Goal: Information Seeking & Learning: Understand process/instructions

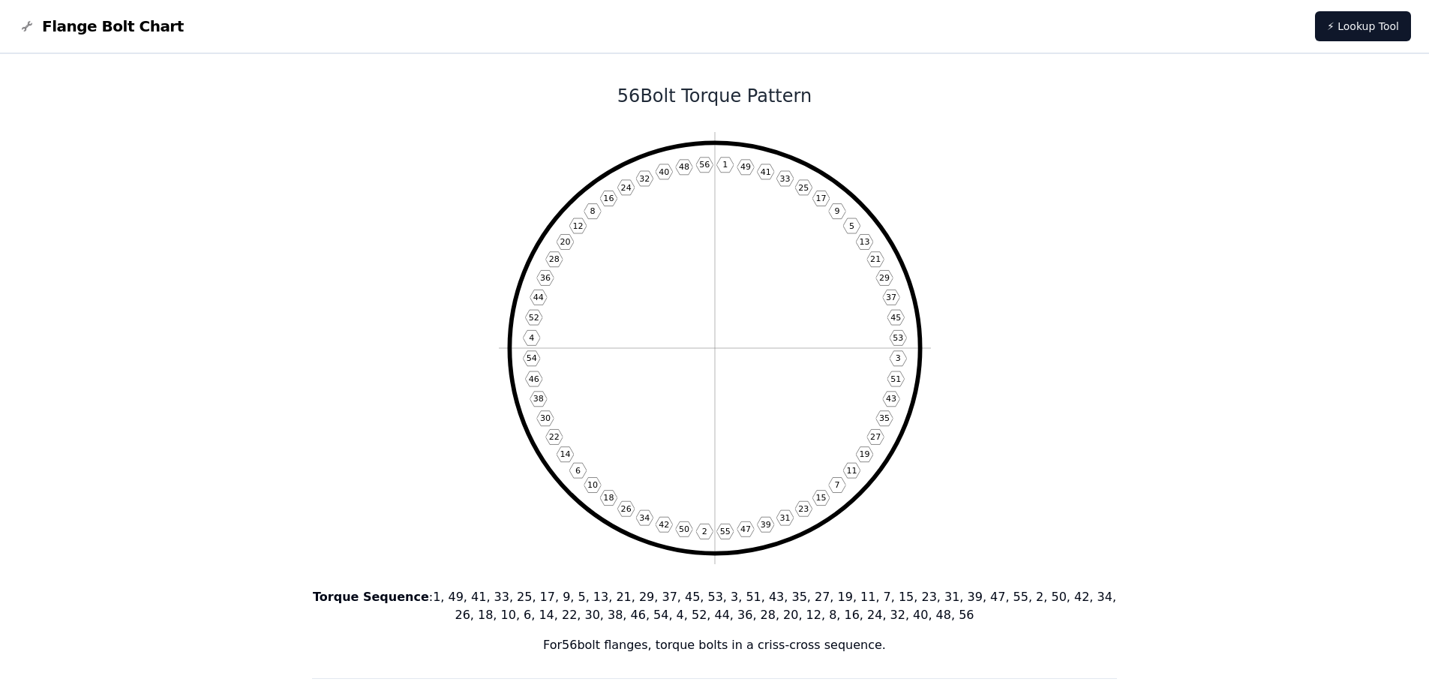
click at [735, 283] on icon "1 49 41 33 25 17 9 5 13 21 29 37 45 53 3 51 43 35 27 19 11 7 15 23 31 39 47 55 …" at bounding box center [715, 348] width 432 height 432
drag, startPoint x: 818, startPoint y: 315, endPoint x: 762, endPoint y: 255, distance: 81.8
click at [753, 251] on icon "1 49 41 33 25 17 9 5 13 21 29 37 45 53 3 51 43 35 27 19 11 7 15 23 31 39 47 55 …" at bounding box center [715, 348] width 432 height 432
click at [801, 266] on icon "1 49 41 33 25 17 9 5 13 21 29 37 45 53 3 51 43 35 27 19 11 7 15 23 31 39 47 55 …" at bounding box center [715, 348] width 432 height 432
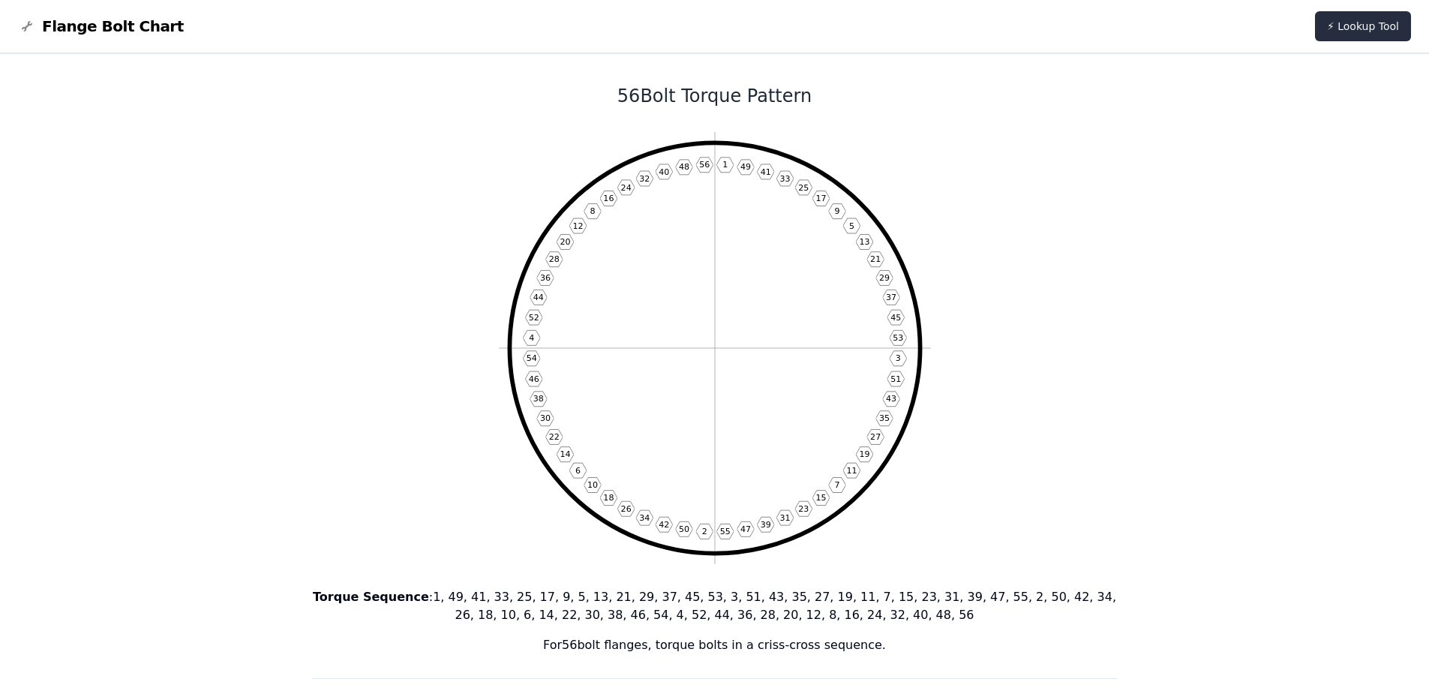
click at [1363, 24] on link "⚡ Lookup Tool" at bounding box center [1363, 26] width 96 height 30
